Goal: Find specific page/section: Find specific page/section

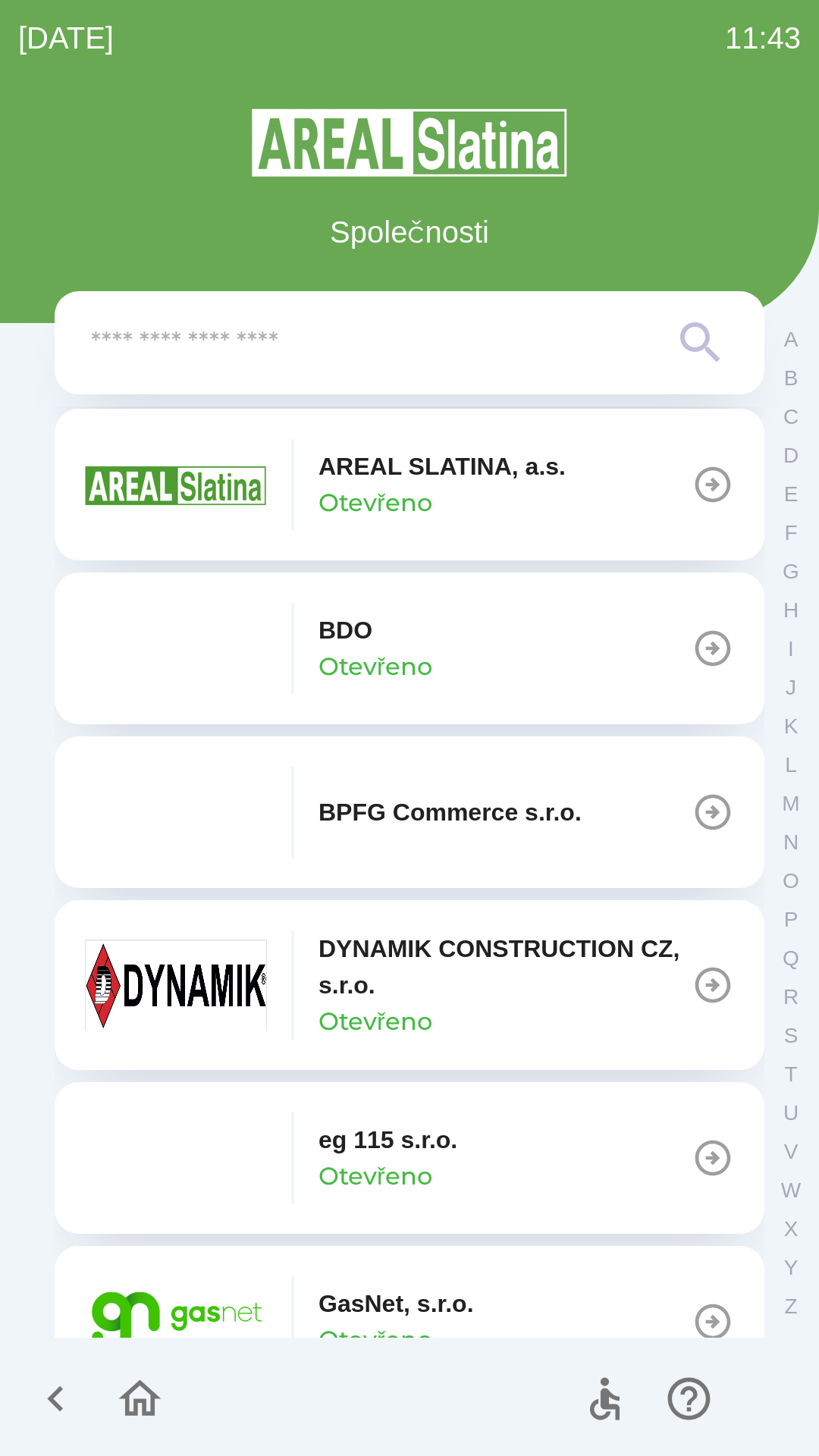
scroll to position [377, 0]
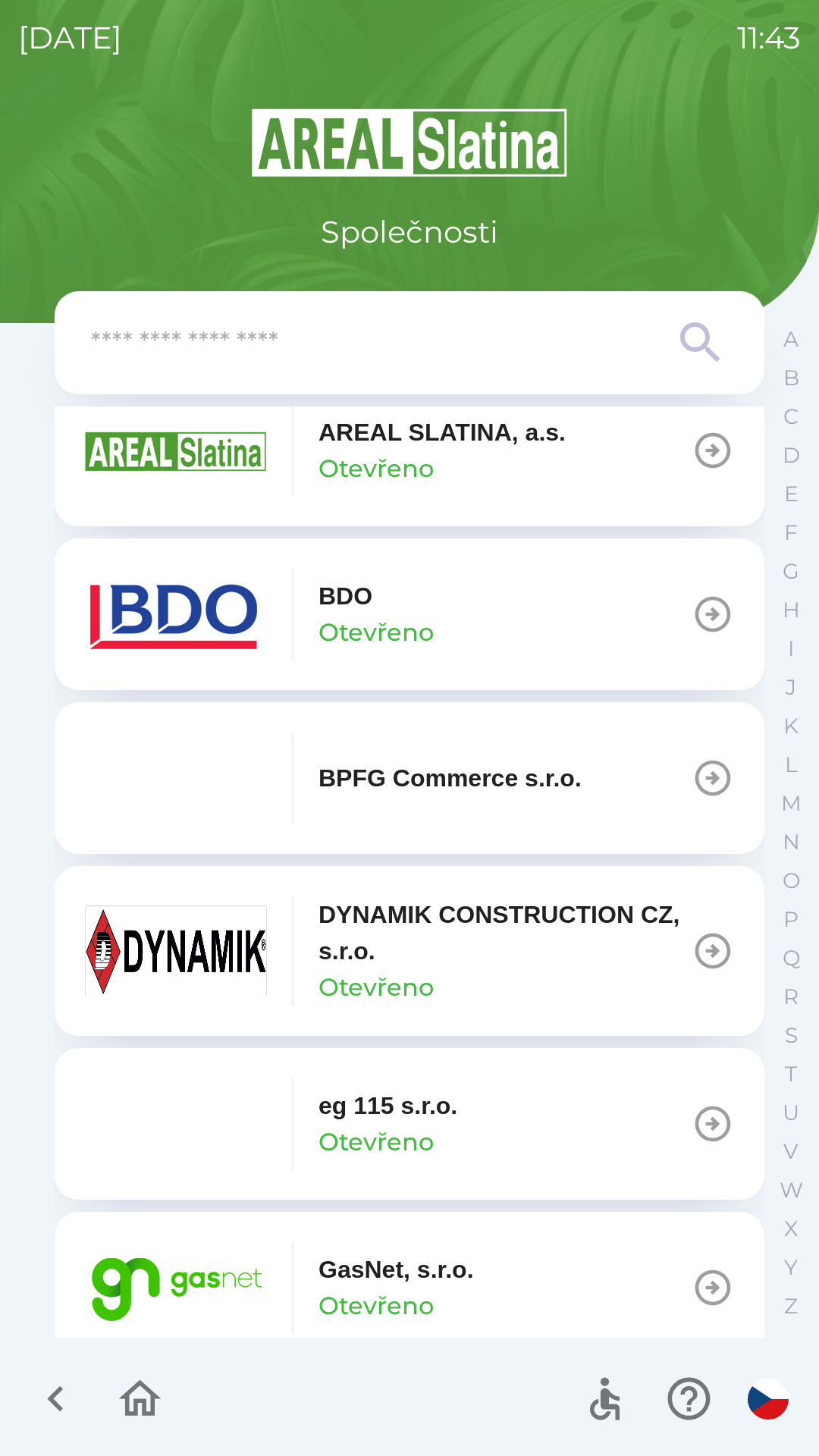
click at [445, 1284] on p "GasNet, s.r.o." at bounding box center [396, 1269] width 155 height 37
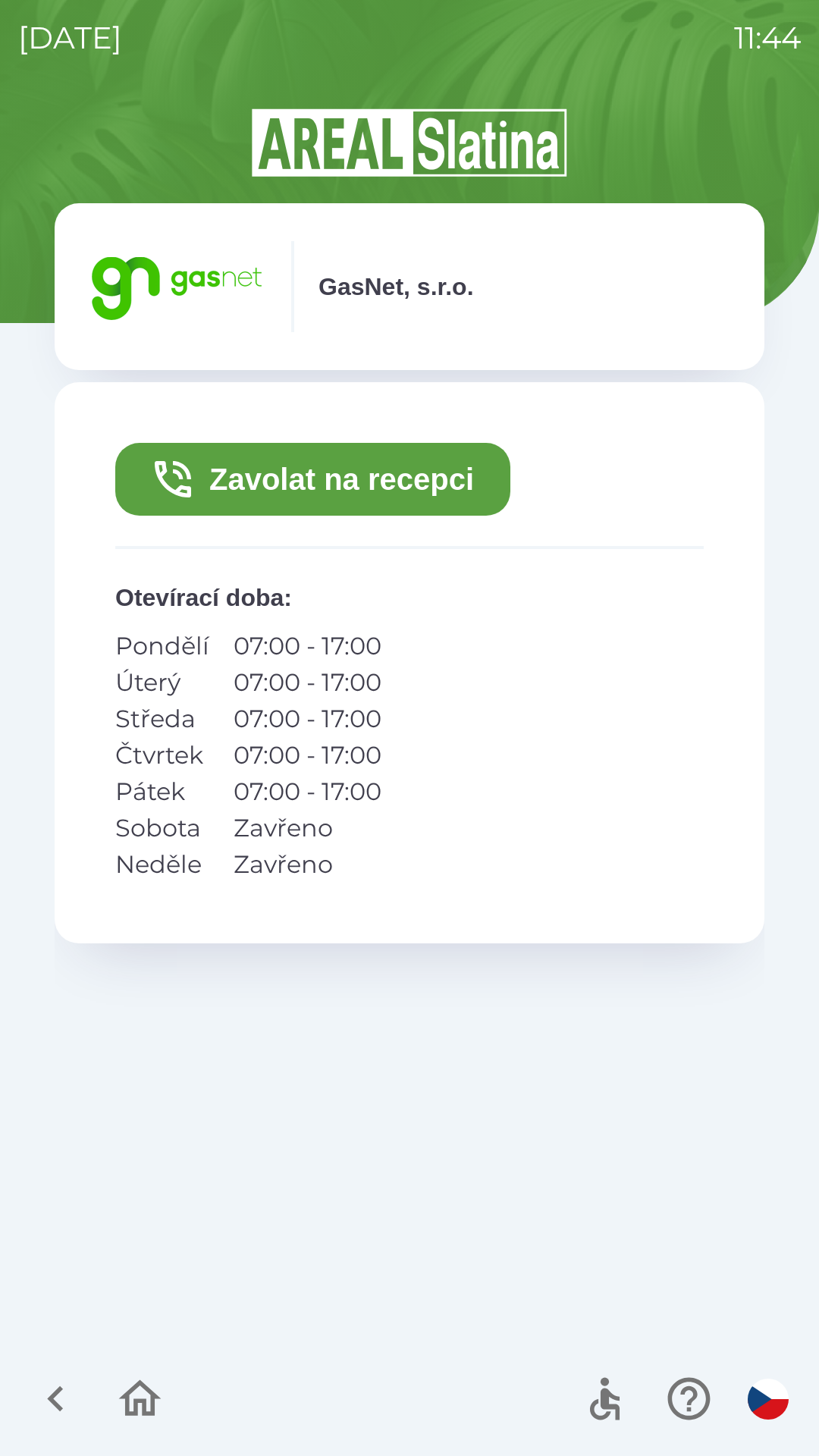
click at [427, 491] on button "Zavolat na recepci" at bounding box center [313, 479] width 395 height 73
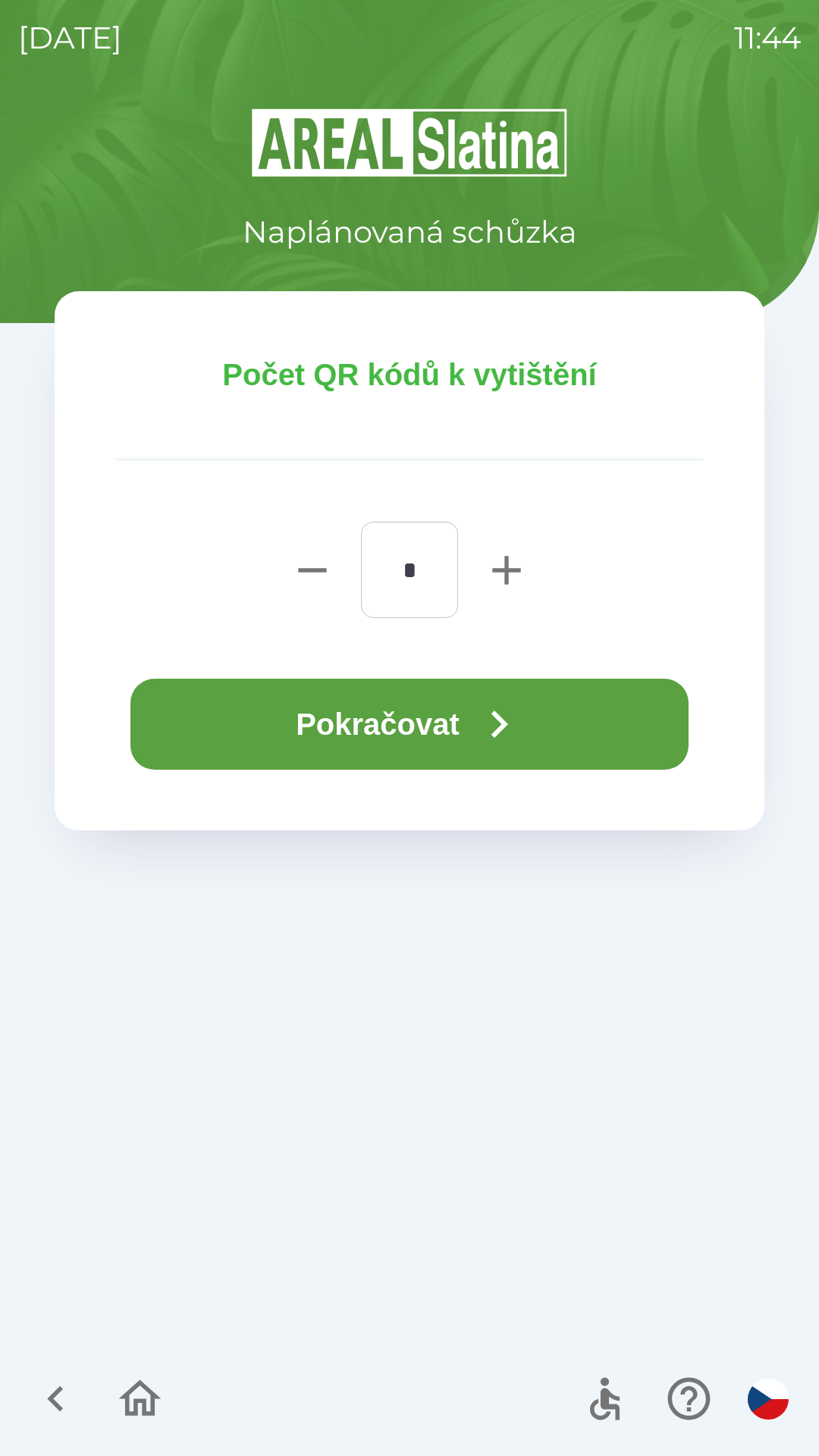
click at [504, 720] on icon "button" at bounding box center [499, 724] width 17 height 27
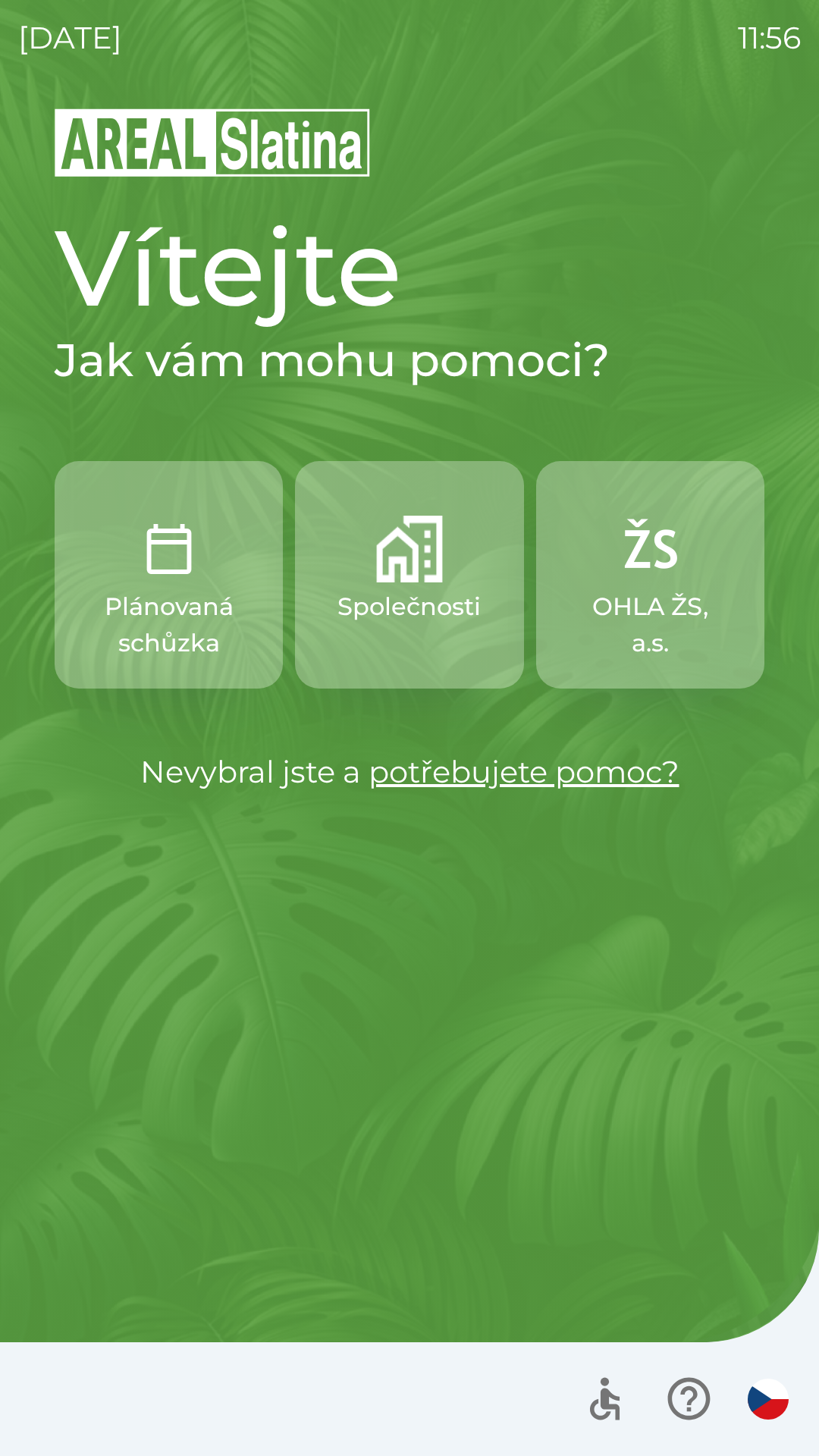
click at [167, 600] on p "Plánovaná schůzka" at bounding box center [168, 624] width 155 height 73
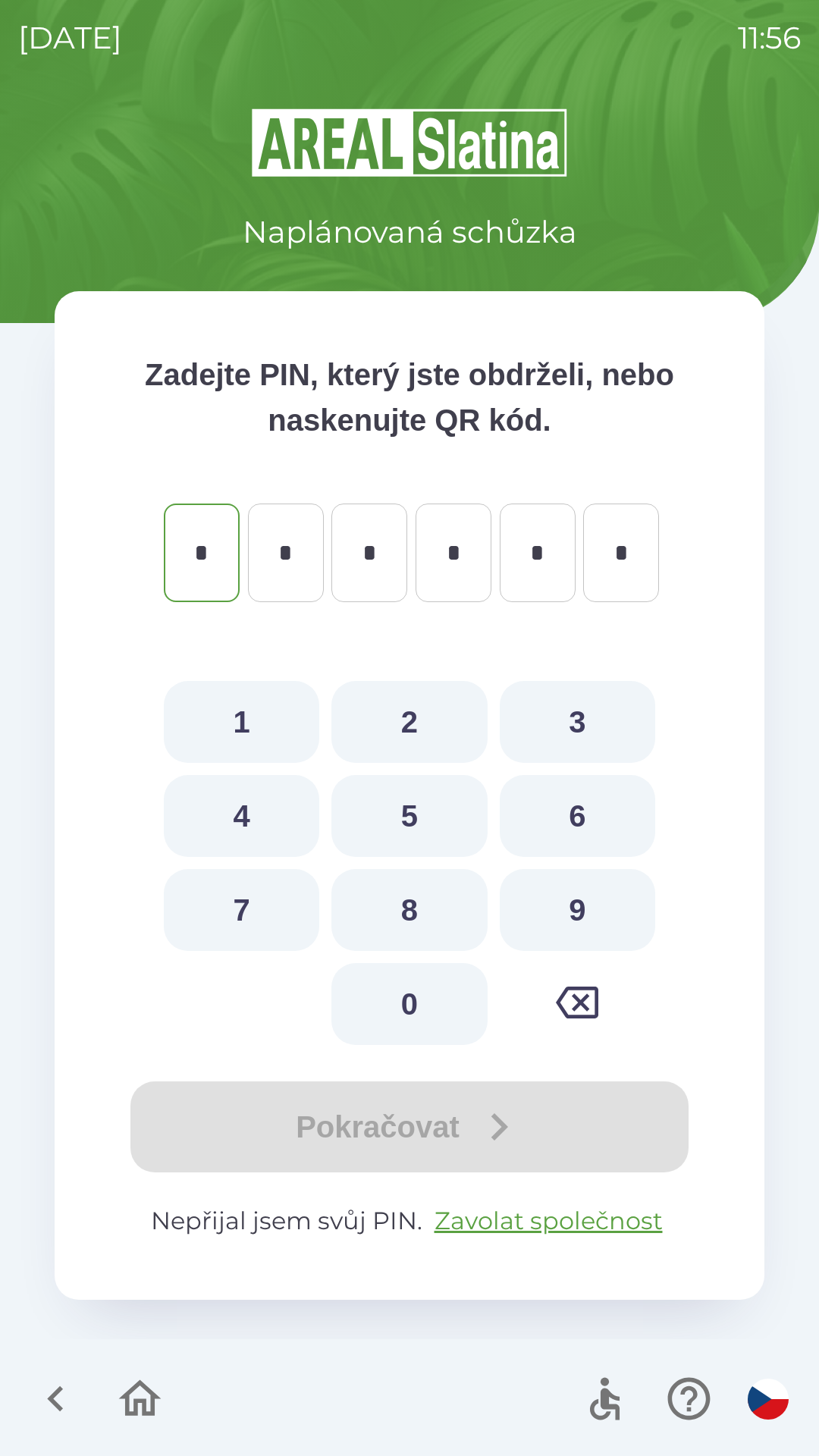
click at [147, 1393] on icon "button" at bounding box center [139, 1399] width 51 height 51
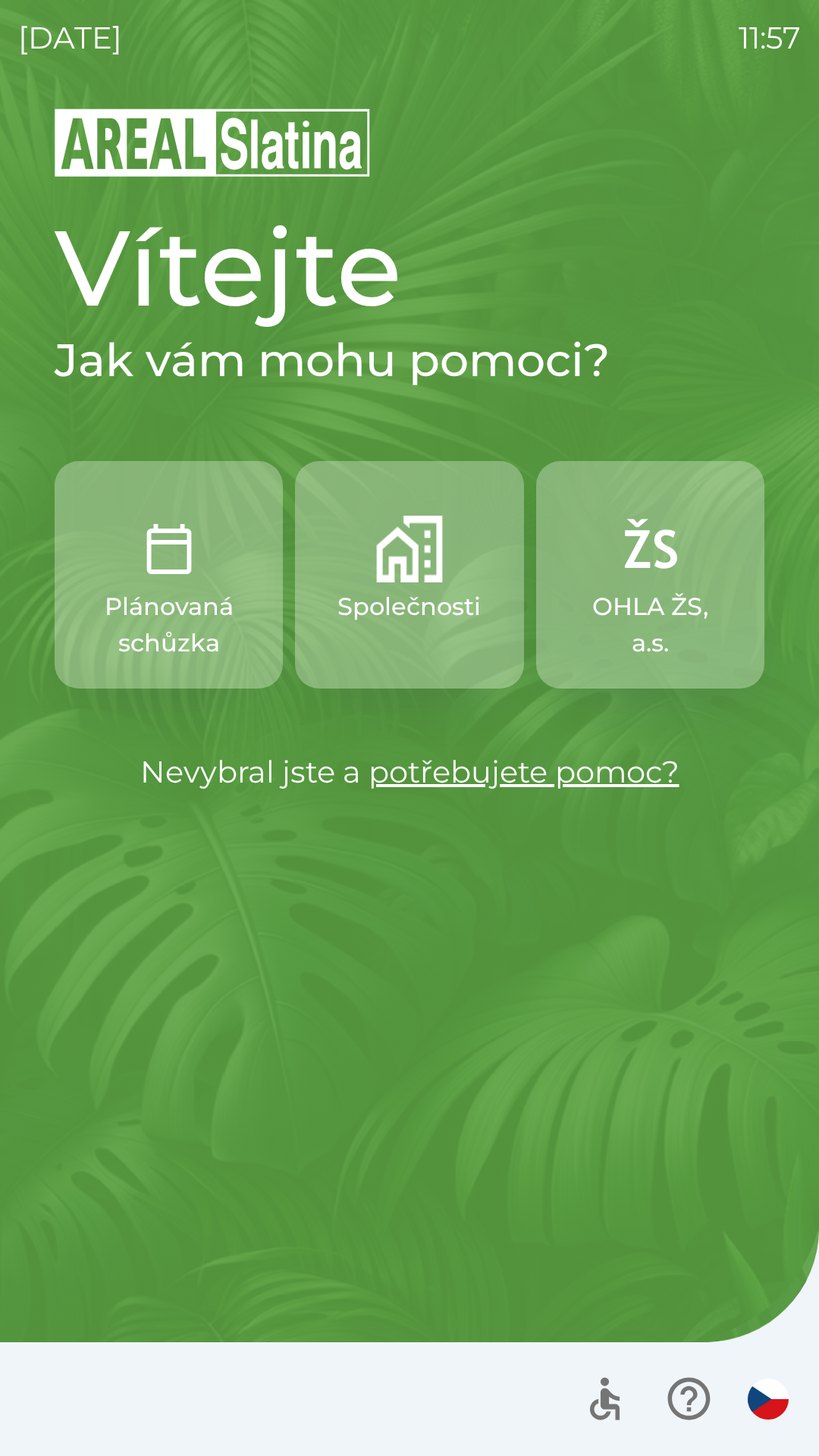
click at [403, 631] on button "Společnosti" at bounding box center [409, 574] width 228 height 227
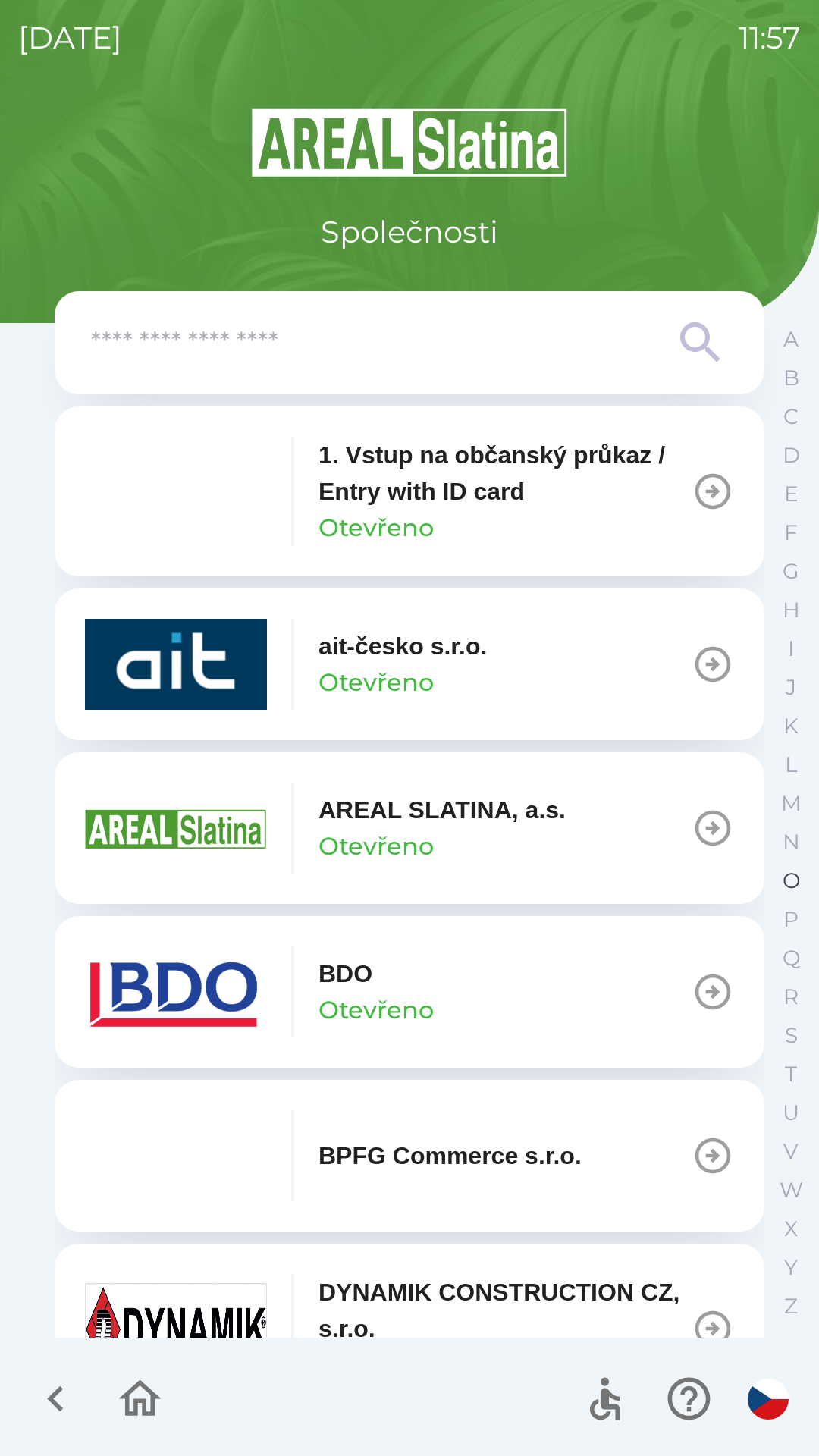
click at [796, 878] on p "O" at bounding box center [790, 881] width 17 height 27
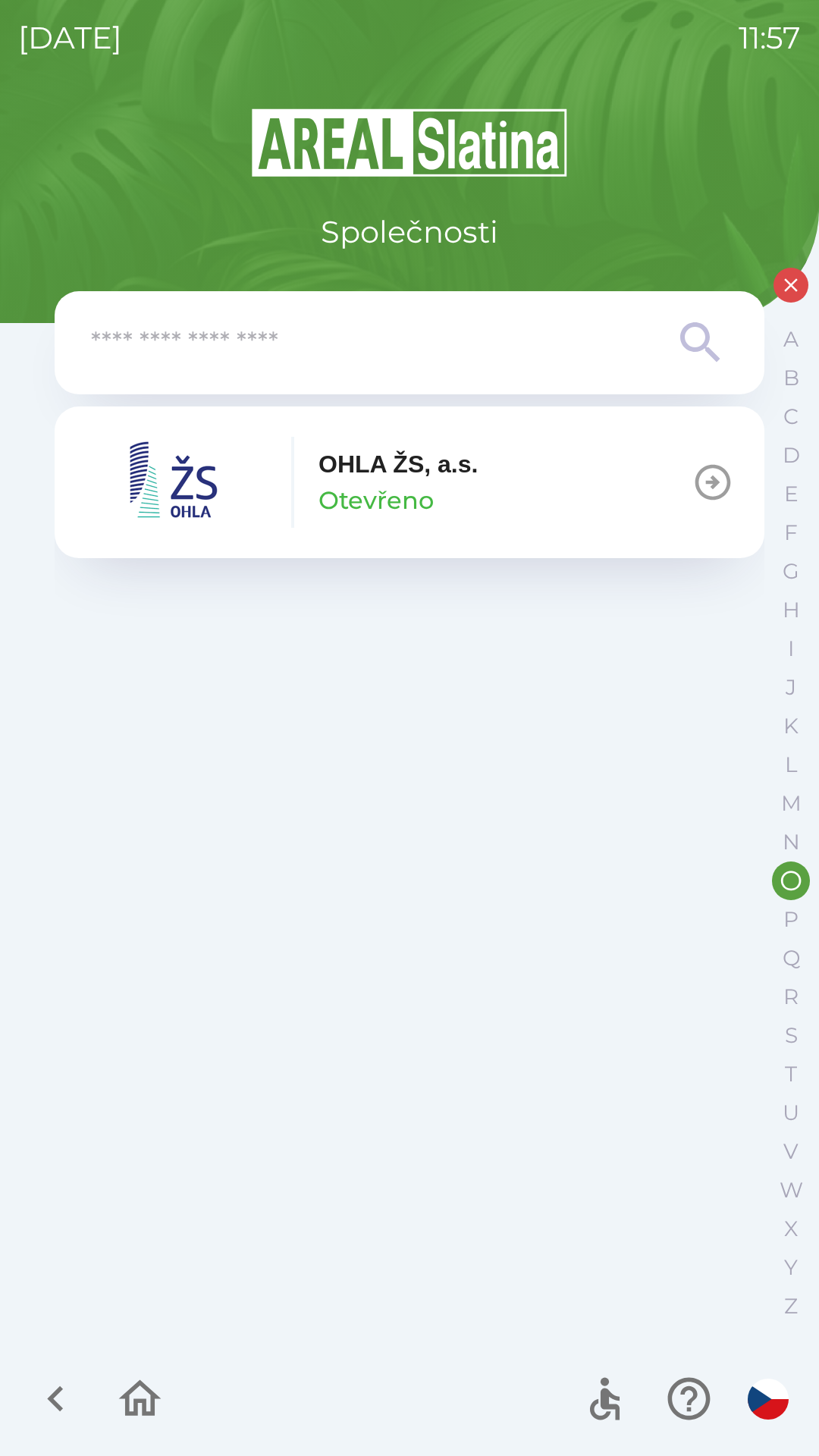
click at [402, 495] on p "Otevřeno" at bounding box center [376, 500] width 115 height 37
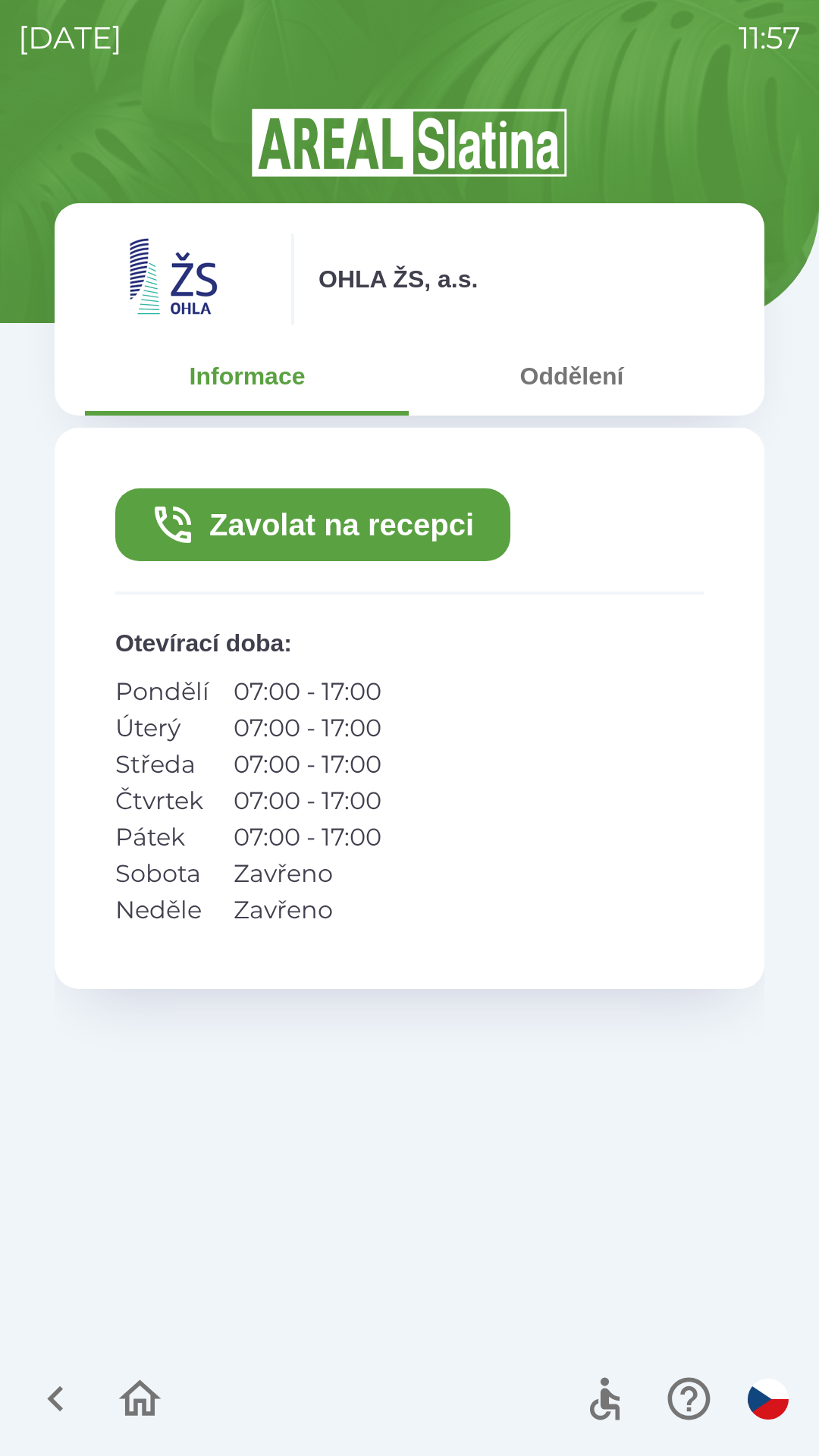
click at [578, 387] on button "Oddělení" at bounding box center [571, 375] width 324 height 55
